Goal: Task Accomplishment & Management: Complete application form

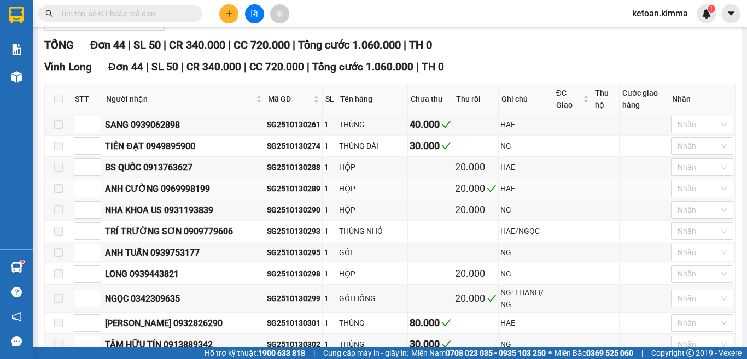
scroll to position [164, 0]
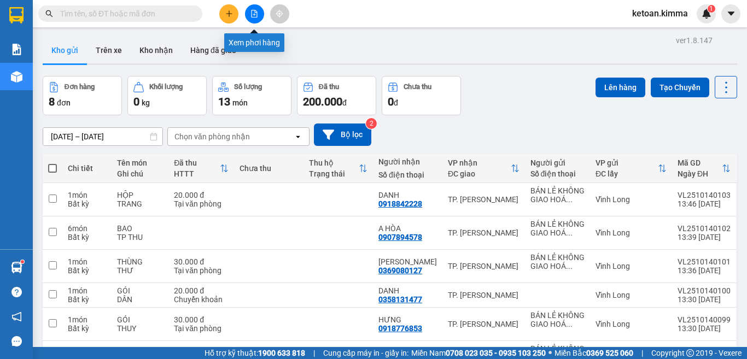
click at [252, 11] on icon "file-add" at bounding box center [255, 14] width 8 height 8
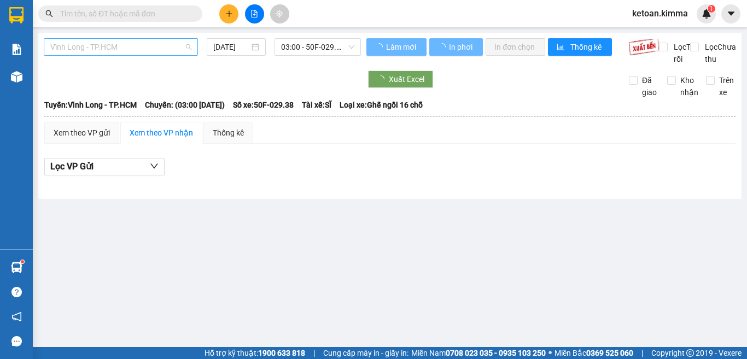
click at [130, 45] on span "Vĩnh Long - TP.HCM" at bounding box center [120, 47] width 141 height 16
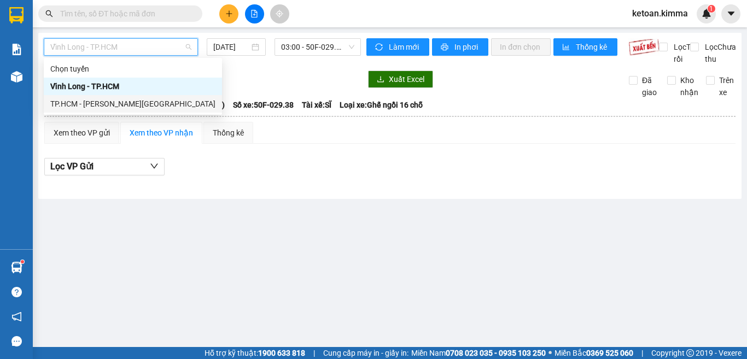
click at [105, 106] on div "TP.HCM - [GEOGRAPHIC_DATA]" at bounding box center [132, 104] width 165 height 12
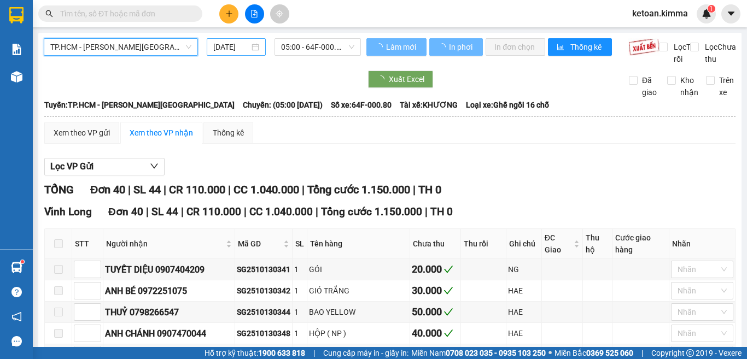
click at [231, 46] on input "14/10/2025" at bounding box center [231, 47] width 36 height 12
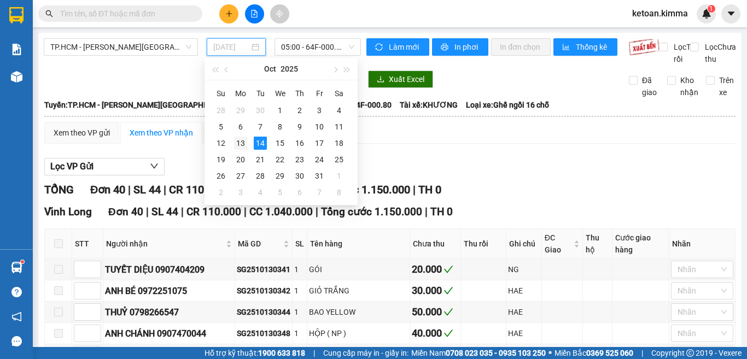
click at [240, 144] on div "13" at bounding box center [240, 143] width 13 height 13
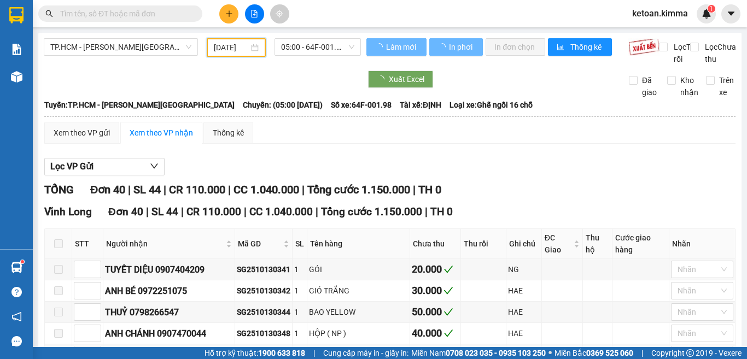
type input "[DATE]"
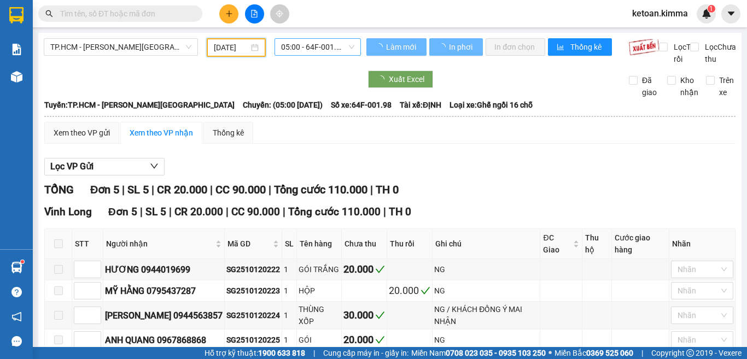
click at [291, 48] on span "05:00 - 64F-001.98" at bounding box center [317, 47] width 73 height 16
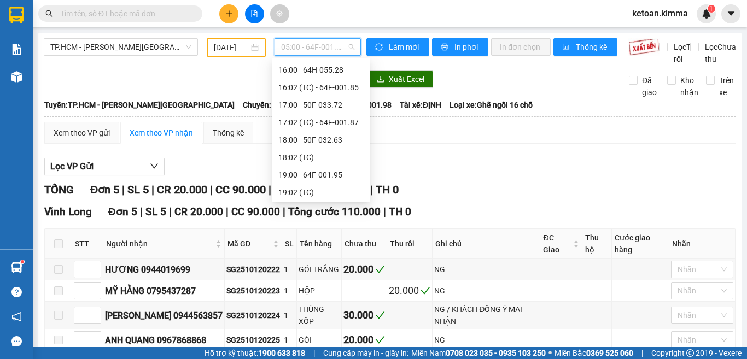
scroll to position [298, 0]
click at [337, 124] on div "17:02 (TC) - 64F-001.87" at bounding box center [320, 121] width 85 height 12
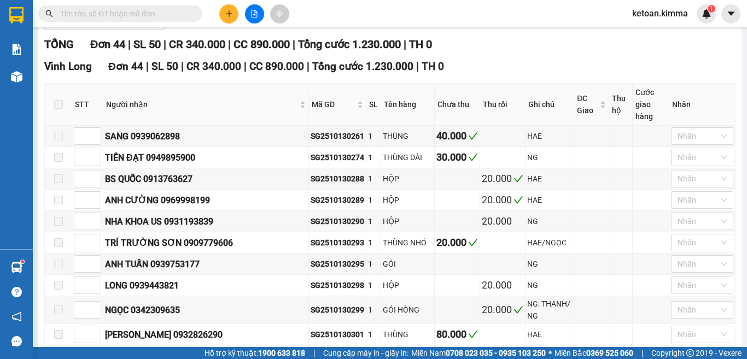
scroll to position [164, 0]
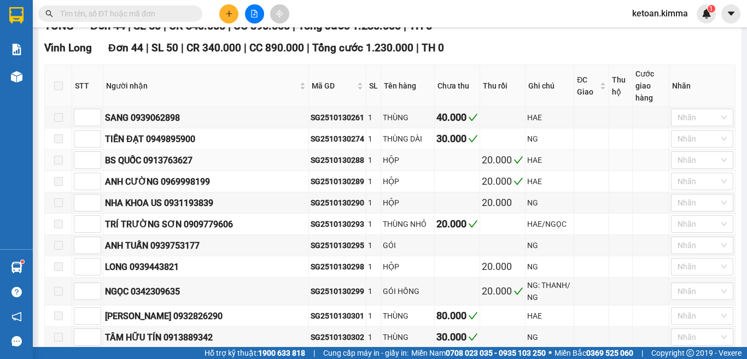
click at [311, 161] on div "SG2510130288" at bounding box center [338, 160] width 54 height 12
copy div "SG2510130288"
click at [311, 226] on div "SG2510130293" at bounding box center [338, 224] width 54 height 12
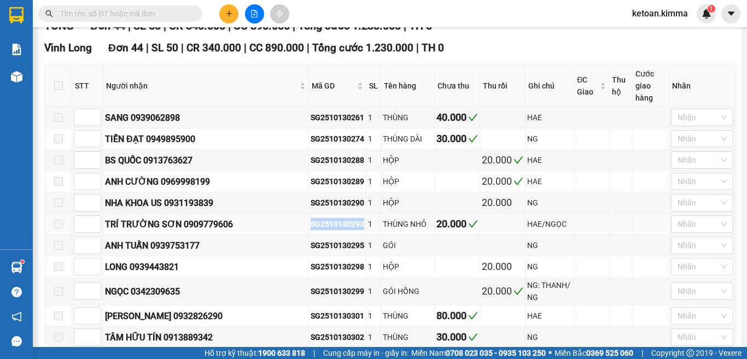
copy div "SG2510130293"
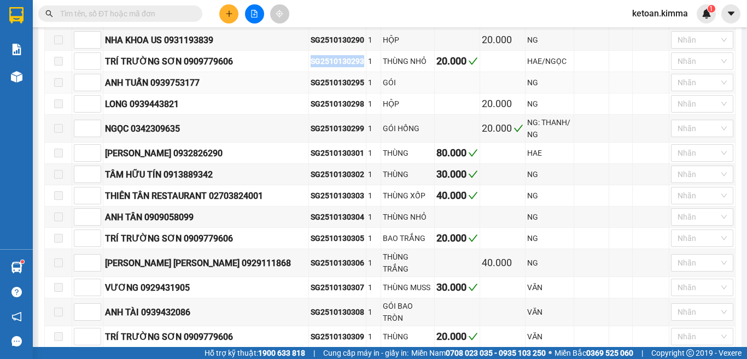
scroll to position [328, 0]
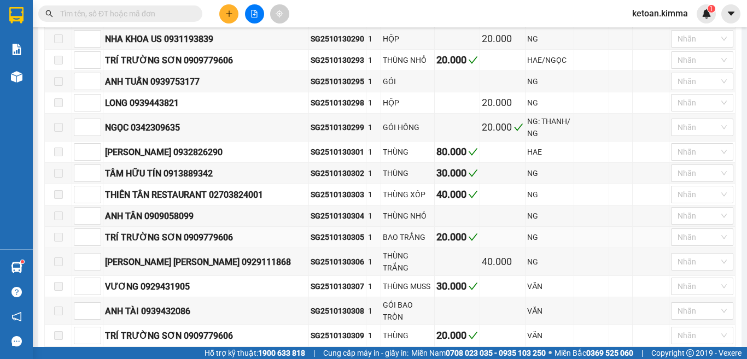
click at [311, 235] on div "SG2510130305" at bounding box center [338, 237] width 54 height 12
copy div "SG2510130305"
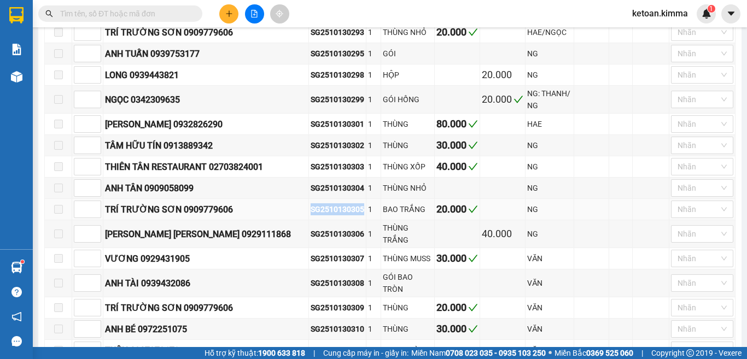
scroll to position [383, 0]
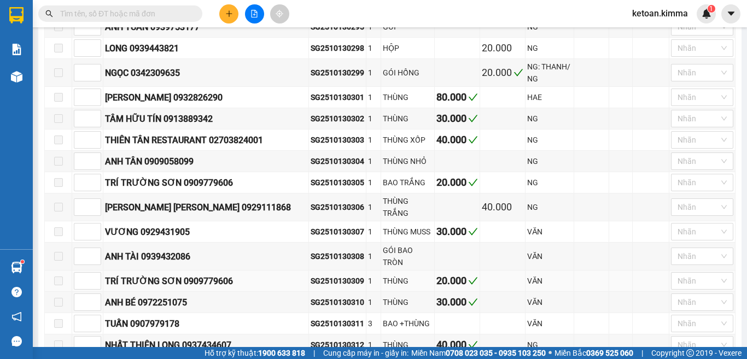
click at [311, 275] on div "SG2510130309" at bounding box center [338, 281] width 54 height 12
copy div "SG2510130309"
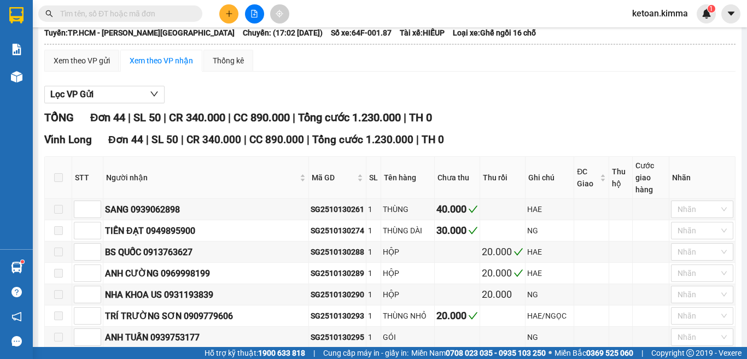
scroll to position [0, 0]
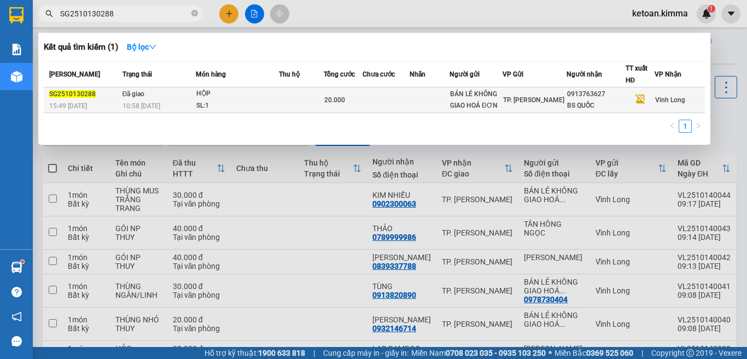
type input "SG2510130288"
click at [186, 101] on div "10:58 - 14/10" at bounding box center [159, 106] width 73 height 12
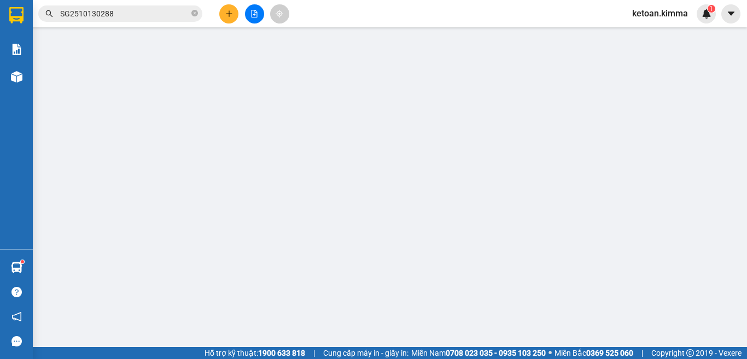
type input "BÁN LẺ KHÔNG GIAO HOÁ ĐƠN"
type input "0913763627"
type input "BS QUỐC"
type input "20.000"
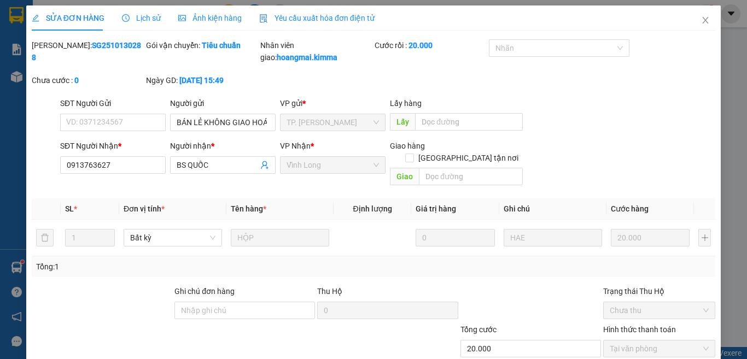
click at [288, 14] on span "Yêu cầu xuất hóa đơn điện tử" at bounding box center [316, 18] width 115 height 9
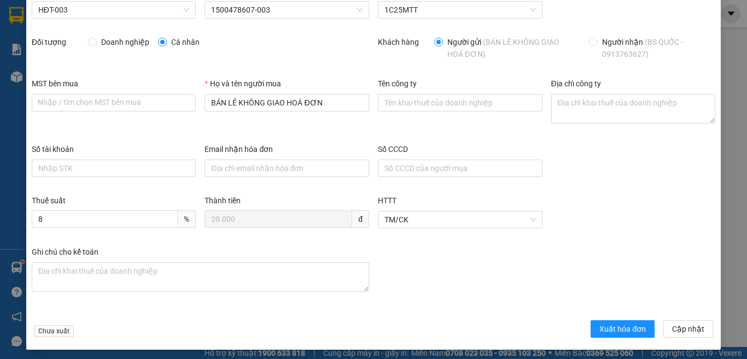
scroll to position [58, 0]
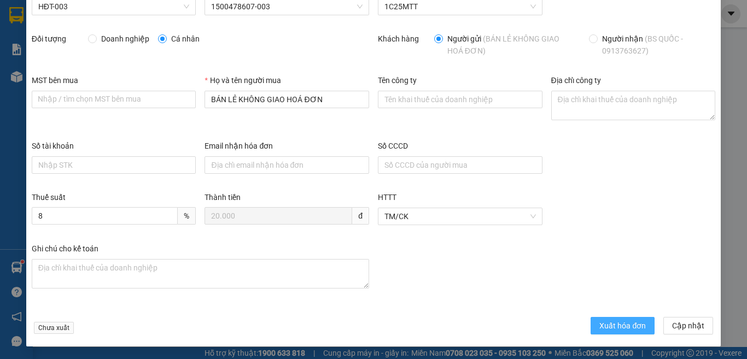
click at [609, 319] on button "Xuất hóa đơn" at bounding box center [623, 326] width 64 height 18
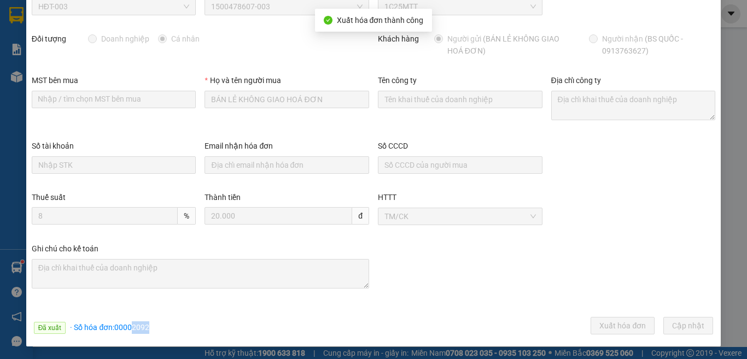
drag, startPoint x: 131, startPoint y: 327, endPoint x: 162, endPoint y: 327, distance: 30.6
click at [162, 327] on div "Đã xuất · Số hóa đơn: 00002092 Xuất hóa đơn Cập nhật" at bounding box center [374, 327] width 688 height 21
copy span "2092"
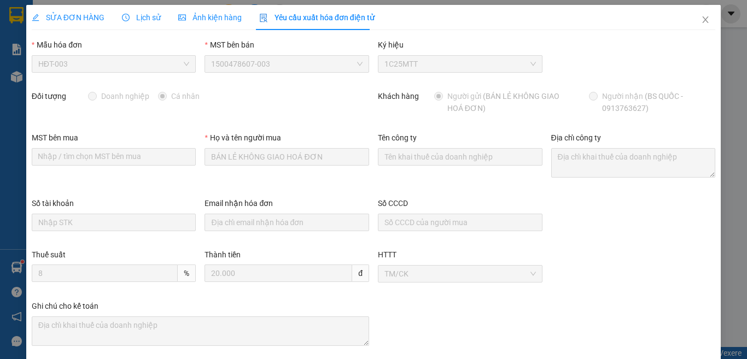
scroll to position [0, 0]
click at [703, 19] on icon "close" at bounding box center [706, 20] width 6 height 7
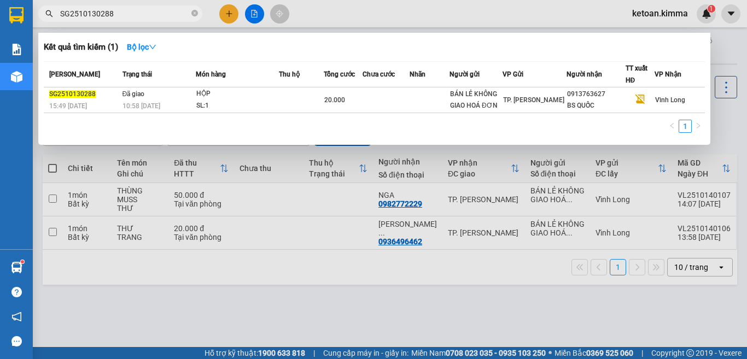
click at [138, 10] on input "SG2510130288" at bounding box center [124, 14] width 129 height 12
paste input "93"
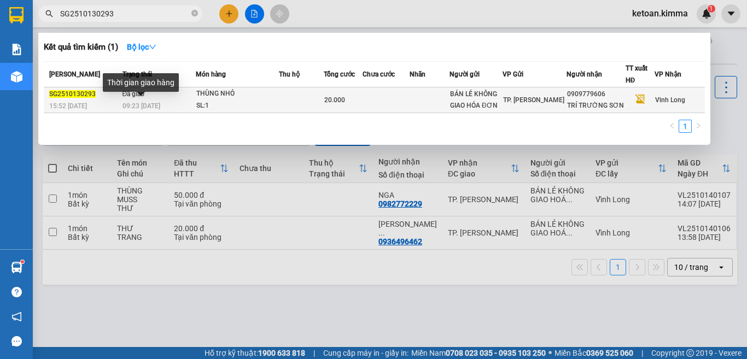
type input "SG2510130293"
click at [150, 108] on span "09:23 - 14/10" at bounding box center [142, 106] width 38 height 8
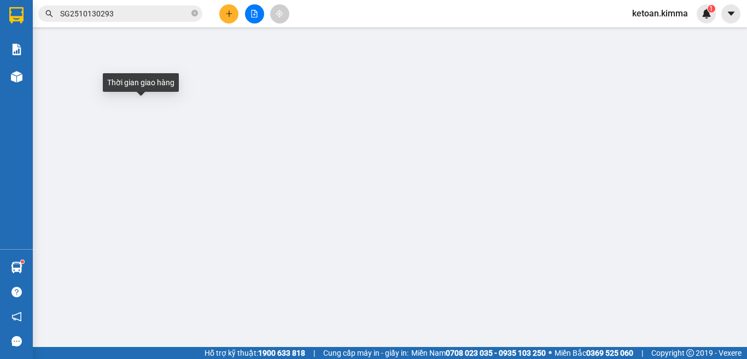
type input "BÁN LẺ KHÔNG GIAO HÓA ĐƠN"
type input "0909779606"
type input "TRÍ TRƯỜNG SƠN"
type input "20.000"
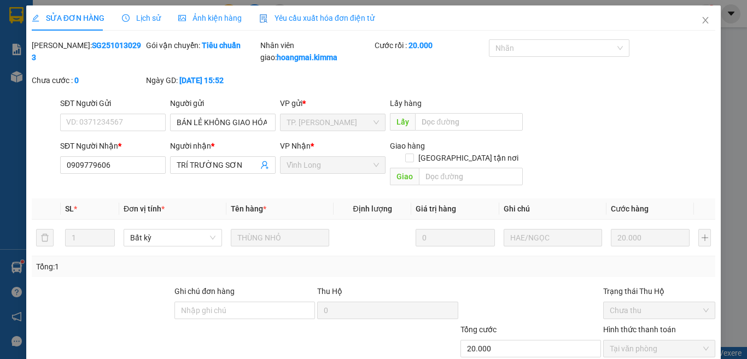
click at [292, 20] on span "Yêu cầu xuất hóa đơn điện tử" at bounding box center [316, 18] width 115 height 9
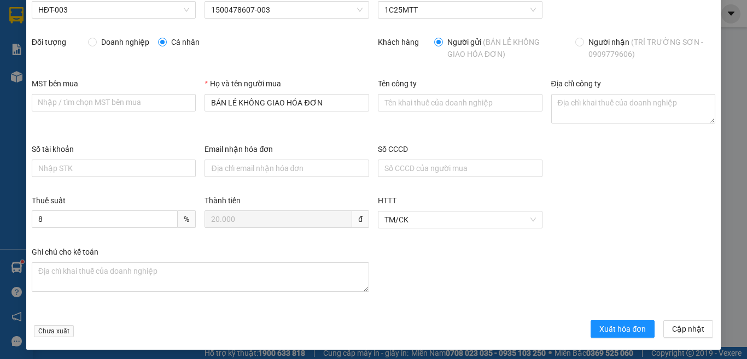
scroll to position [58, 0]
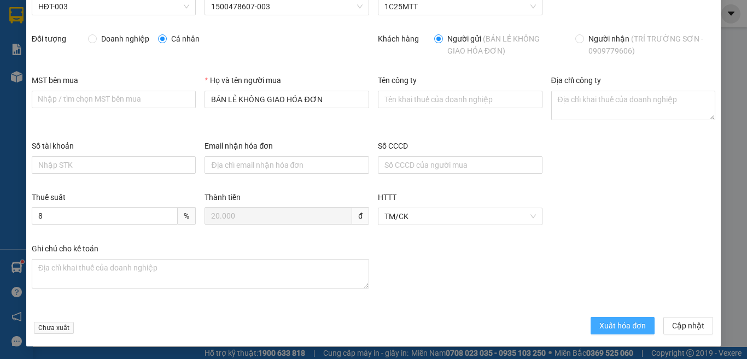
click at [612, 331] on span "Xuất hóa đơn" at bounding box center [622, 326] width 46 height 12
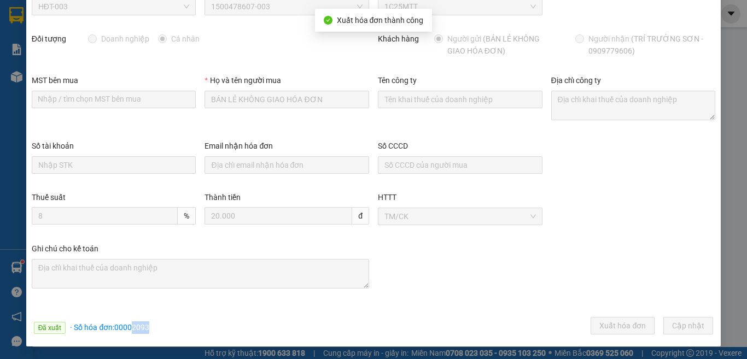
drag, startPoint x: 131, startPoint y: 327, endPoint x: 154, endPoint y: 329, distance: 22.5
click at [154, 329] on div "Đã xuất · Số hóa đơn: 00002093 Xuất hóa đơn Cập nhật" at bounding box center [374, 327] width 688 height 21
copy span "2093"
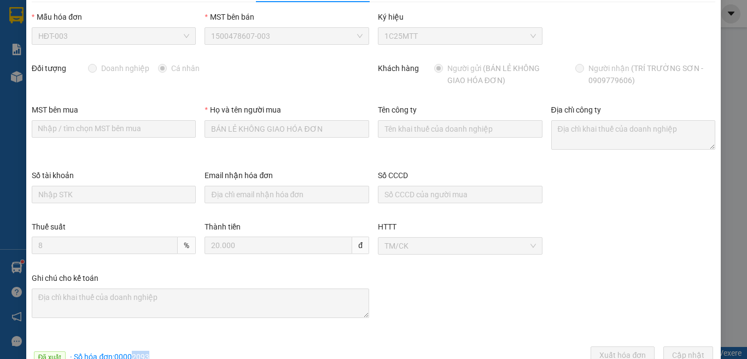
scroll to position [0, 0]
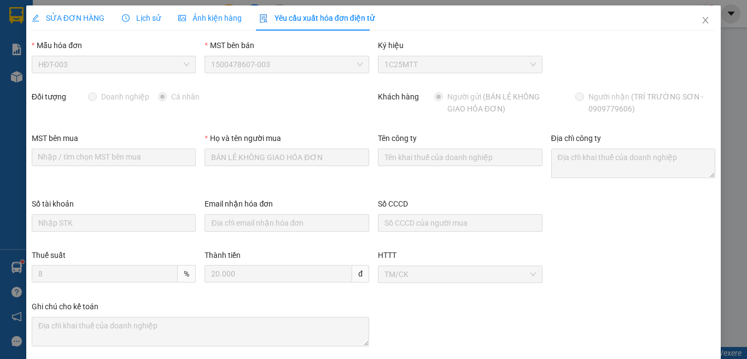
click at [86, 14] on span "SỬA ĐƠN HÀNG" at bounding box center [68, 18] width 73 height 9
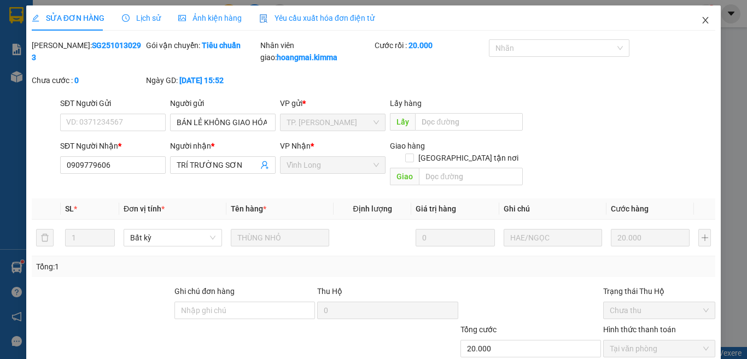
click at [693, 15] on span "Close" at bounding box center [705, 20] width 31 height 31
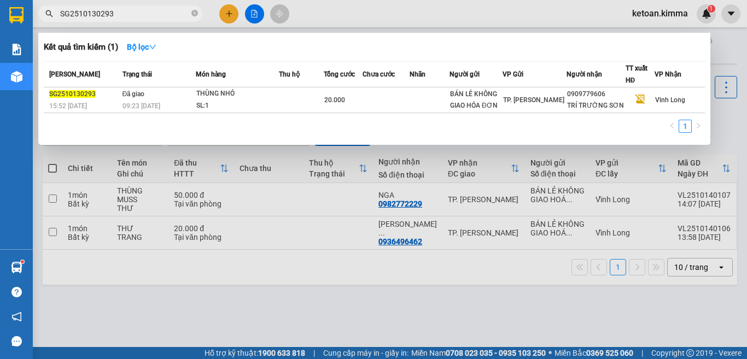
click at [136, 16] on input "SG2510130293" at bounding box center [124, 14] width 129 height 12
paste input "305"
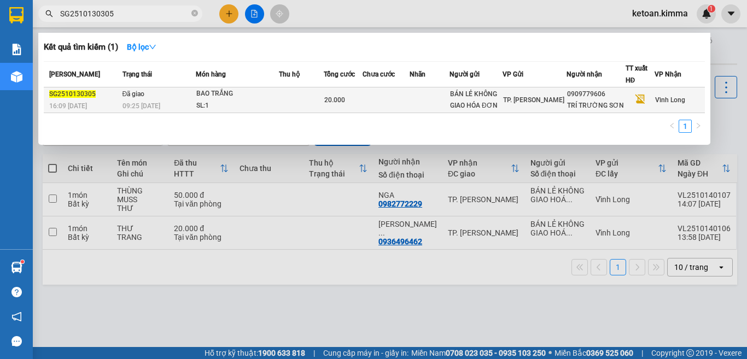
type input "SG2510130305"
click at [165, 100] on div "09:25 - 14/10" at bounding box center [159, 106] width 73 height 12
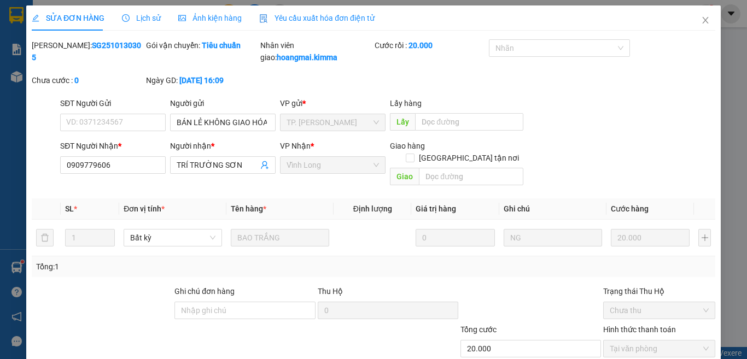
type input "BÁN LẺ KHÔNG GIAO HÓA ĐƠN"
type input "0909779606"
type input "TRÍ TRƯỜNG SƠN"
type input "20.000"
click at [299, 14] on span "Yêu cầu xuất hóa đơn điện tử" at bounding box center [316, 18] width 115 height 9
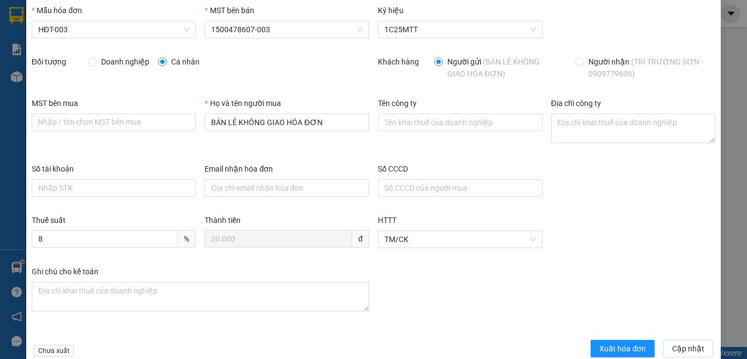
scroll to position [55, 0]
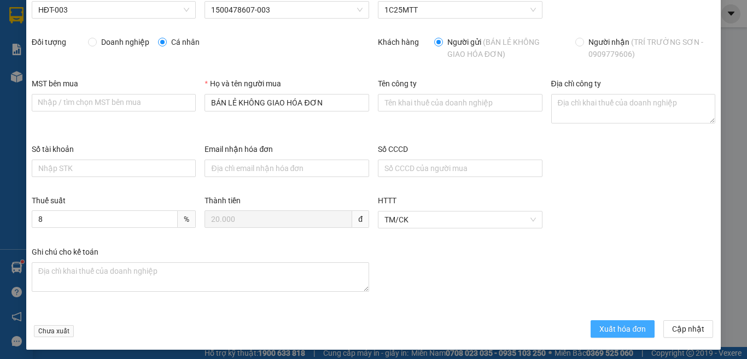
click at [612, 328] on span "Xuất hóa đơn" at bounding box center [622, 329] width 46 height 12
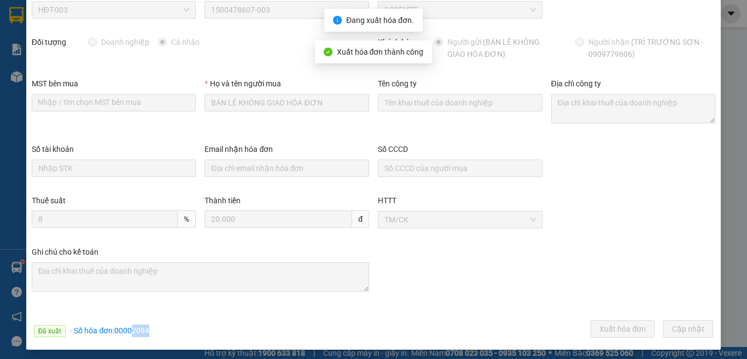
drag, startPoint x: 132, startPoint y: 335, endPoint x: 170, endPoint y: 333, distance: 38.3
click at [170, 333] on div "Đã xuất · Số hóa đơn: 00002094 Xuất hóa đơn Cập nhật" at bounding box center [374, 331] width 688 height 21
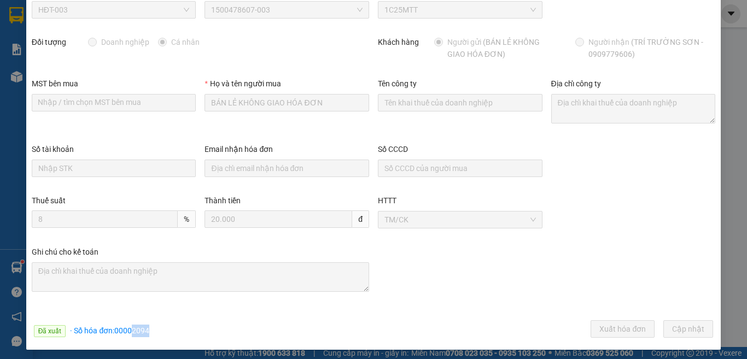
copy span "2094"
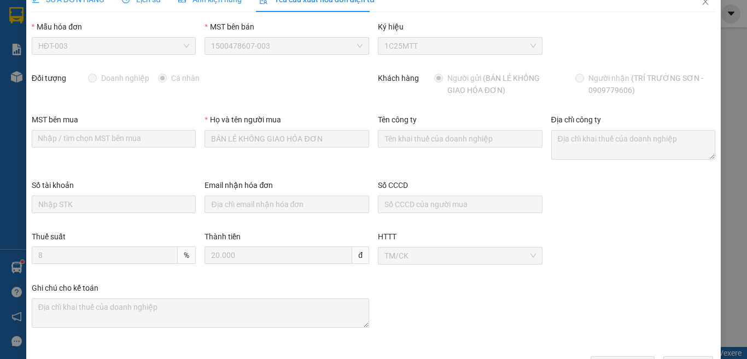
scroll to position [0, 0]
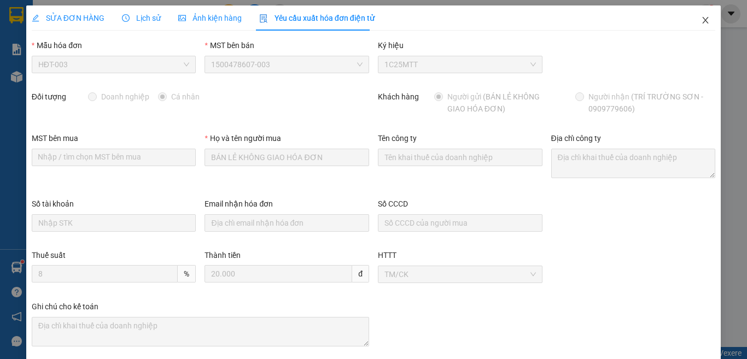
click at [701, 22] on icon "close" at bounding box center [705, 20] width 9 height 9
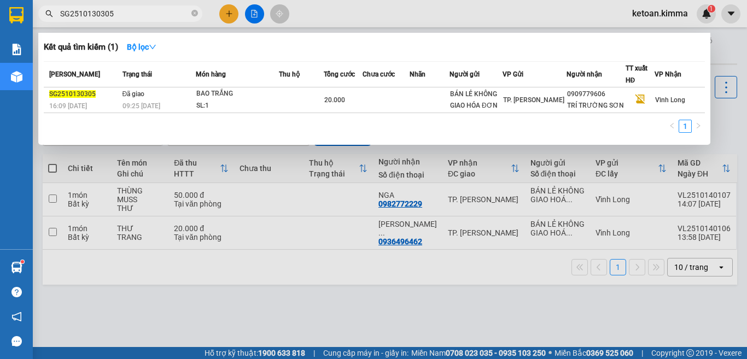
click at [118, 18] on input "SG2510130305" at bounding box center [124, 14] width 129 height 12
paste input "9"
type input "SG2510130309"
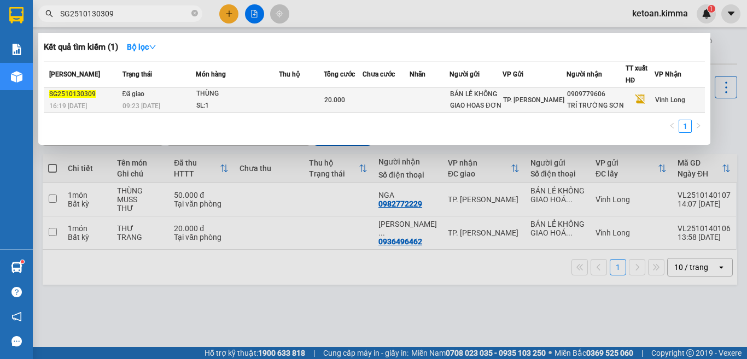
click at [213, 102] on div "SL: 1" at bounding box center [237, 106] width 82 height 12
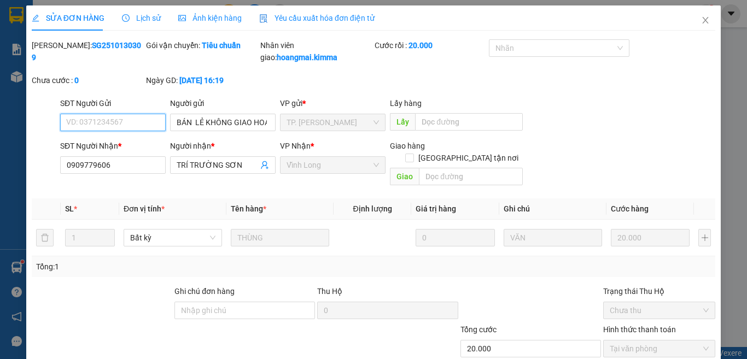
type input "BÁN LẺ KHÔNG GIAO HOAS ĐƠN"
type input "0909779606"
type input "TRÍ TRƯỜNG SƠN"
type input "20.000"
click at [342, 16] on span "Yêu cầu xuất hóa đơn điện tử" at bounding box center [316, 18] width 115 height 9
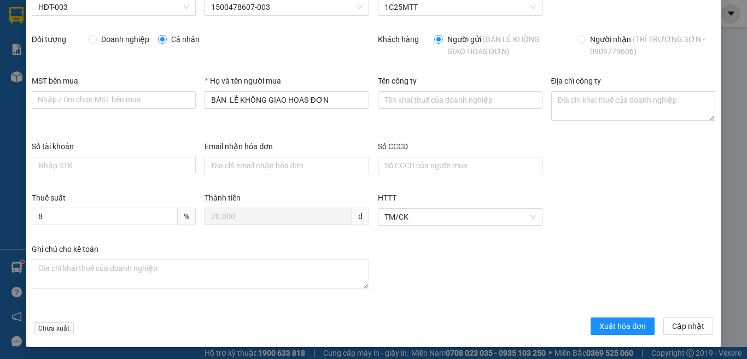
scroll to position [58, 0]
click at [619, 328] on span "Xuất hóa đơn" at bounding box center [622, 326] width 46 height 12
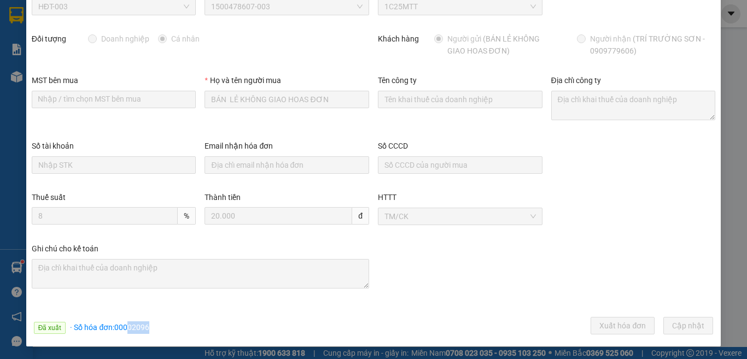
drag, startPoint x: 128, startPoint y: 328, endPoint x: 161, endPoint y: 328, distance: 32.8
click at [161, 328] on div "Đã xuất · Số hóa đơn: 00002096 Xuất hóa đơn Cập nhật" at bounding box center [374, 327] width 688 height 21
copy span "02096"
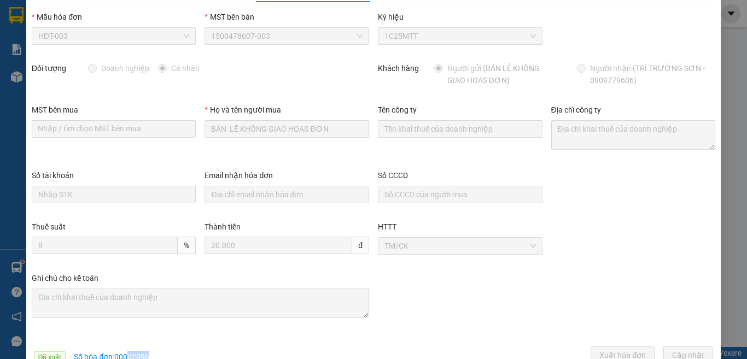
scroll to position [0, 0]
